Goal: Task Accomplishment & Management: Use online tool/utility

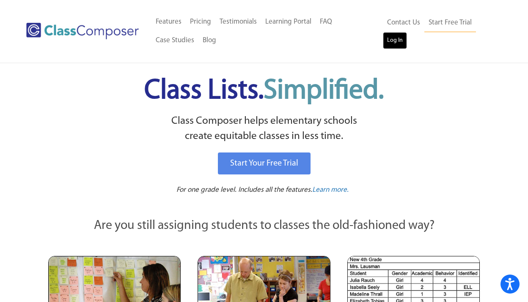
click at [395, 42] on link "Log In" at bounding box center [395, 40] width 24 height 17
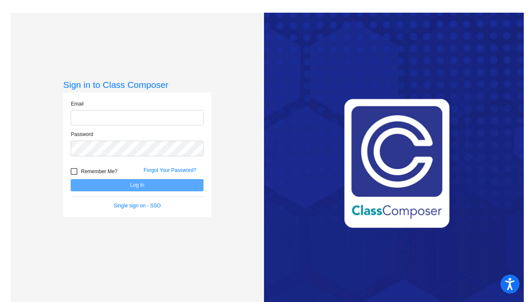
type input "[EMAIL_ADDRESS][DOMAIN_NAME]"
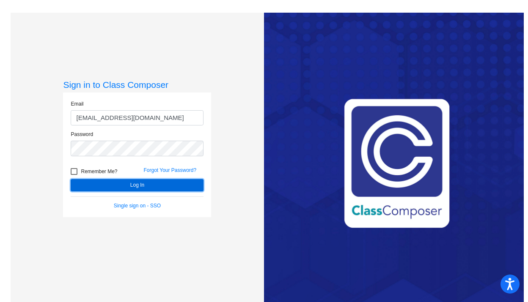
click at [131, 185] on button "Log In" at bounding box center [137, 185] width 133 height 12
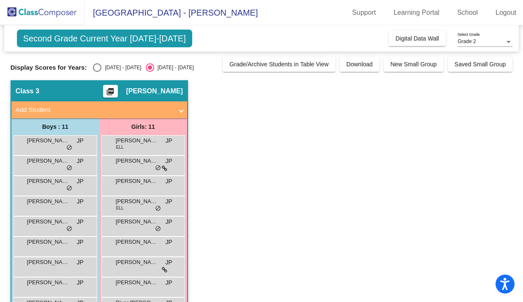
click at [97, 68] on div "Select an option" at bounding box center [97, 67] width 8 height 8
click at [97, 72] on input "[DATE] - [DATE]" at bounding box center [97, 72] width 0 height 0
radio input "true"
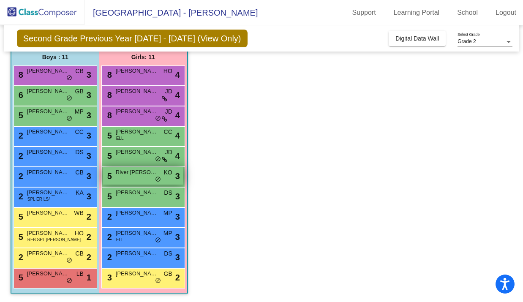
click at [151, 182] on div "5 River [PERSON_NAME] KO lock do_not_disturb_alt 3" at bounding box center [143, 175] width 81 height 17
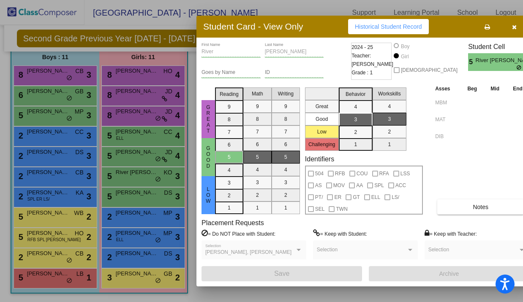
click at [134, 220] on div at bounding box center [261, 151] width 523 height 302
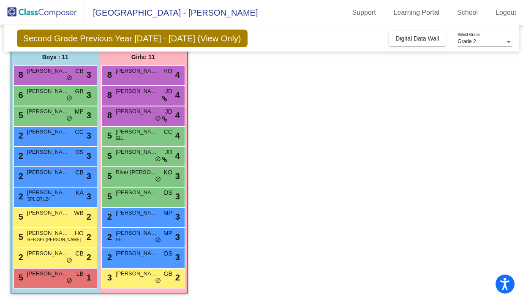
click at [134, 220] on div "2 [PERSON_NAME] MP lock do_not_disturb_alt 3" at bounding box center [143, 216] width 81 height 17
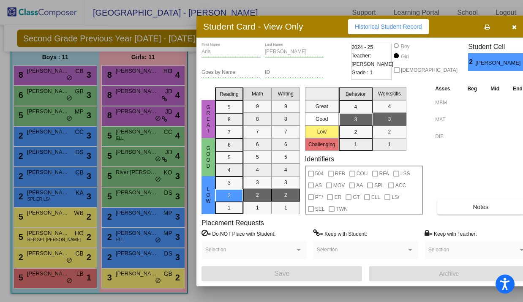
click at [142, 275] on div at bounding box center [261, 151] width 523 height 302
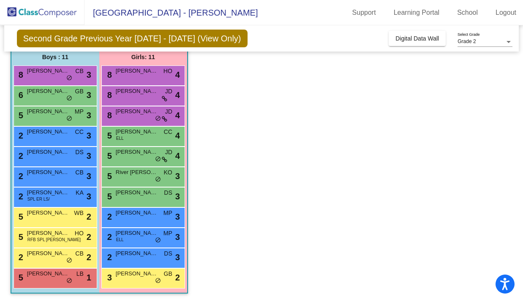
click at [142, 275] on span "[PERSON_NAME]" at bounding box center [137, 274] width 42 height 8
